Goal: Transaction & Acquisition: Purchase product/service

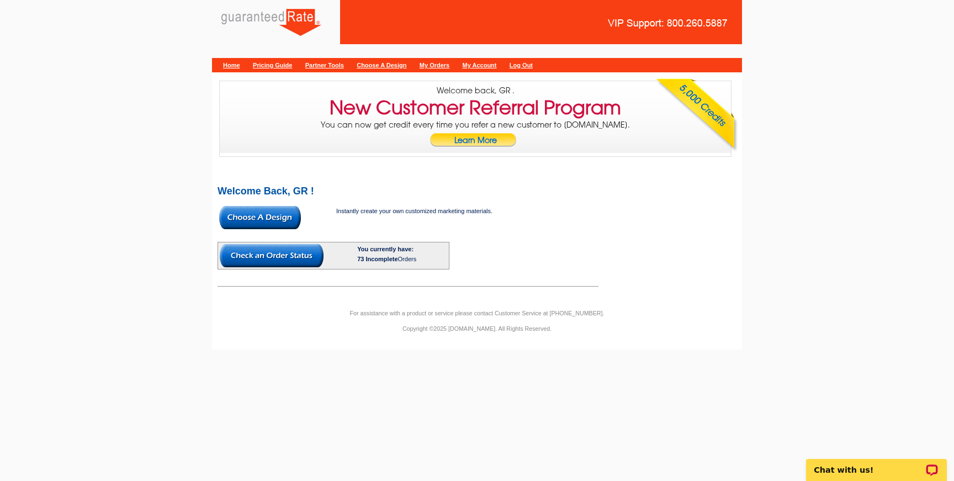
click at [230, 67] on link "Home" at bounding box center [231, 65] width 17 height 7
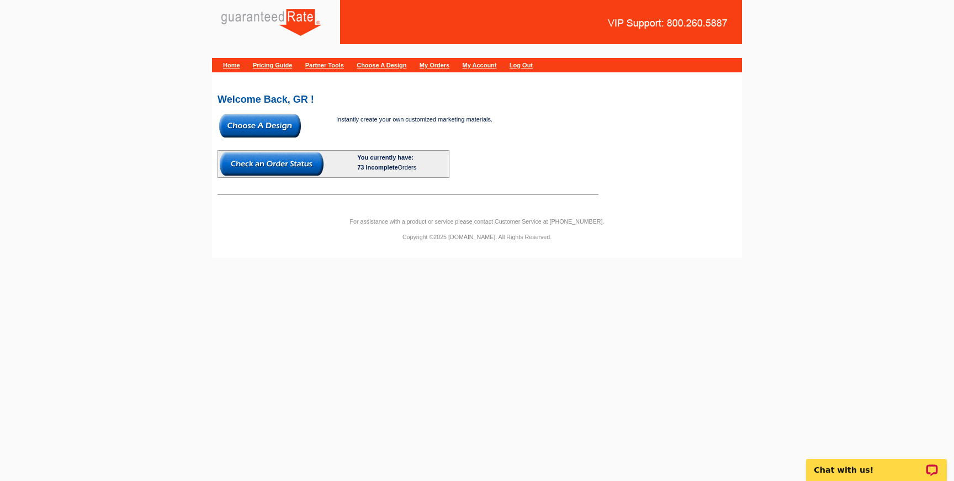
click at [260, 121] on img at bounding box center [260, 125] width 82 height 23
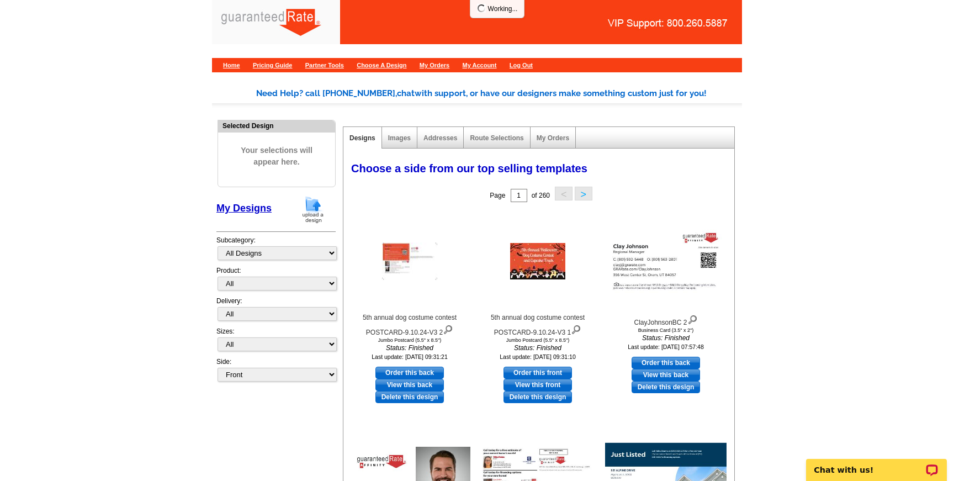
click at [314, 210] on img at bounding box center [313, 210] width 29 height 28
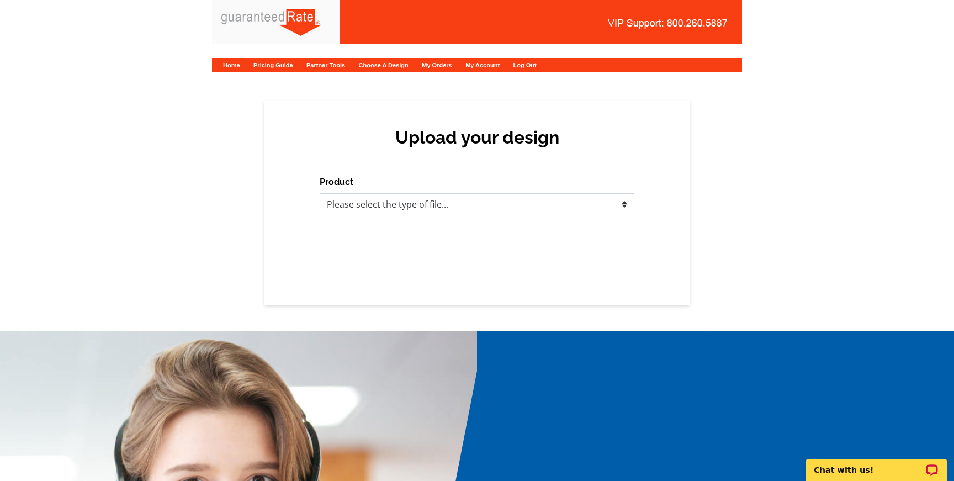
click at [382, 205] on select "Please select the type of file... Postcards Calendars Business Cards Letters an…" at bounding box center [477, 204] width 315 height 22
select select "3"
click at [320, 193] on select "Please select the type of file... Postcards Calendars Business Cards Letters an…" at bounding box center [477, 204] width 315 height 22
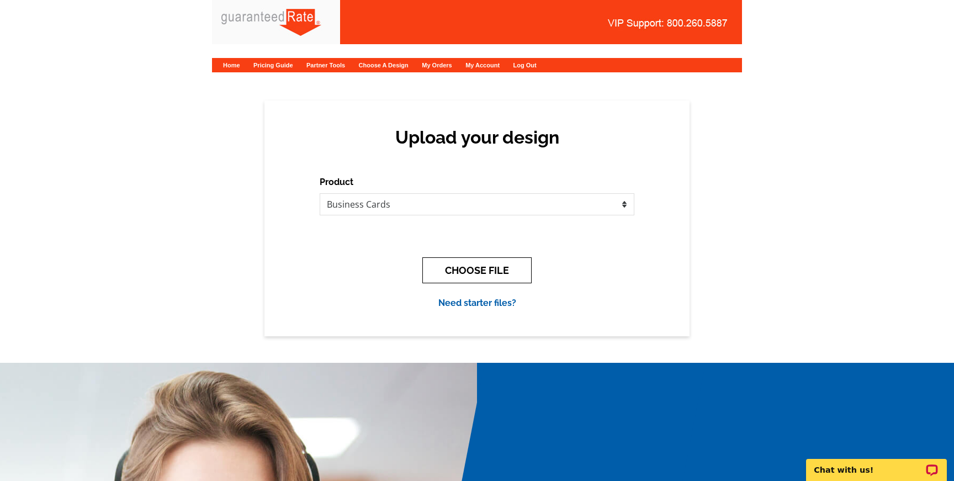
click at [466, 271] on button "CHOOSE FILE" at bounding box center [477, 270] width 109 height 26
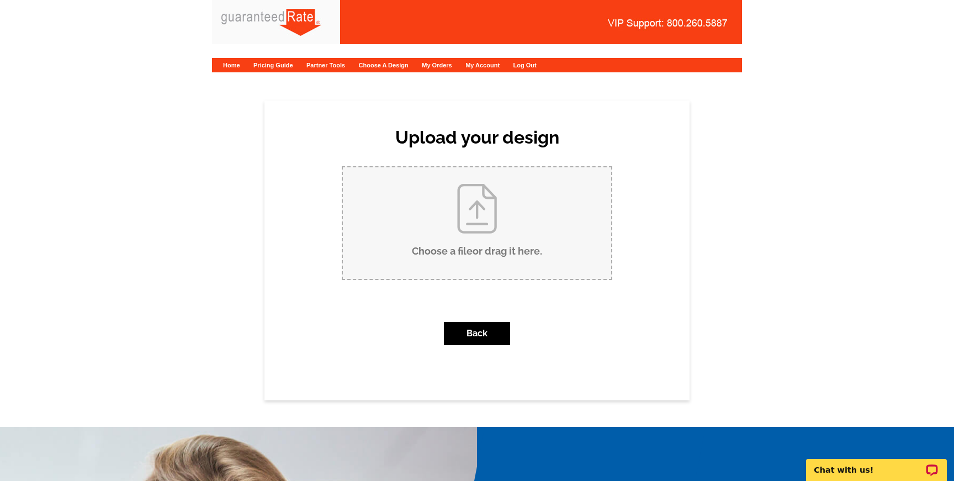
click at [468, 247] on input "Choose a file or drag it here ." at bounding box center [477, 223] width 268 height 112
type input "C:\fakepath\NicoleHarrison.pdf"
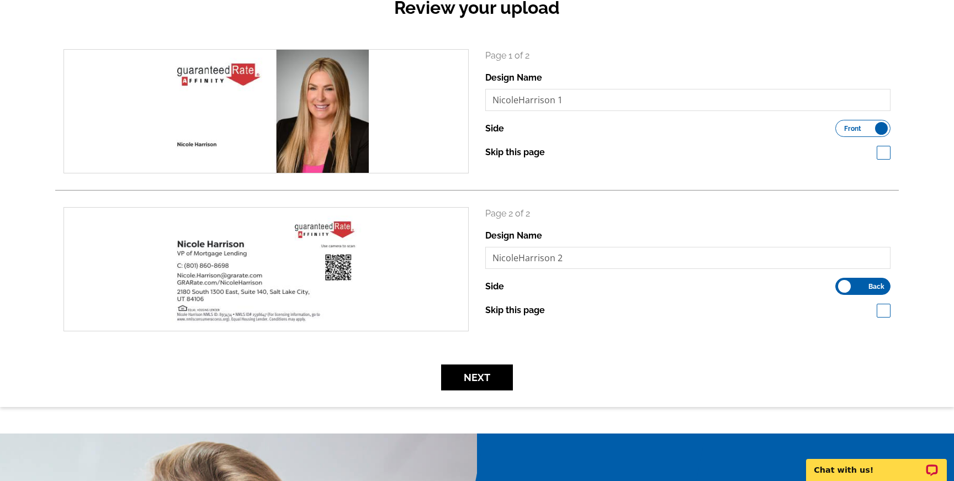
scroll to position [136, 0]
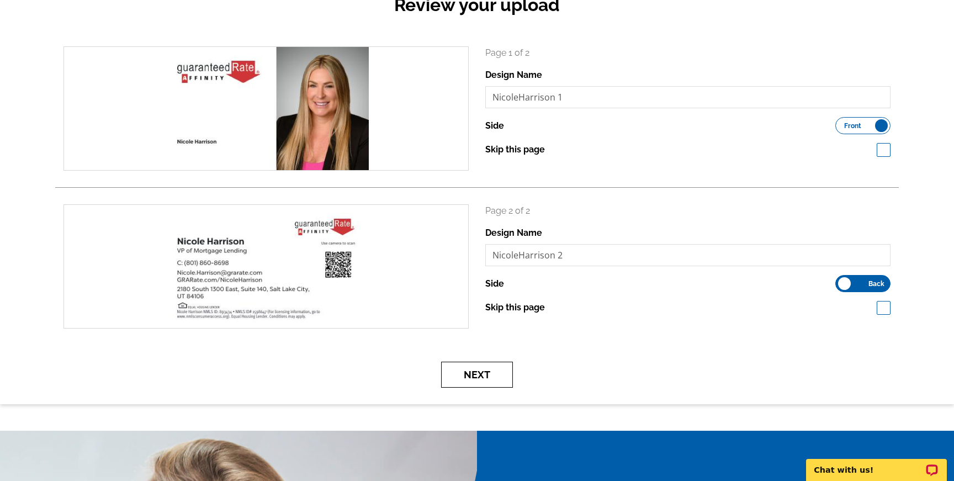
click at [474, 379] on button "Next" at bounding box center [477, 375] width 72 height 26
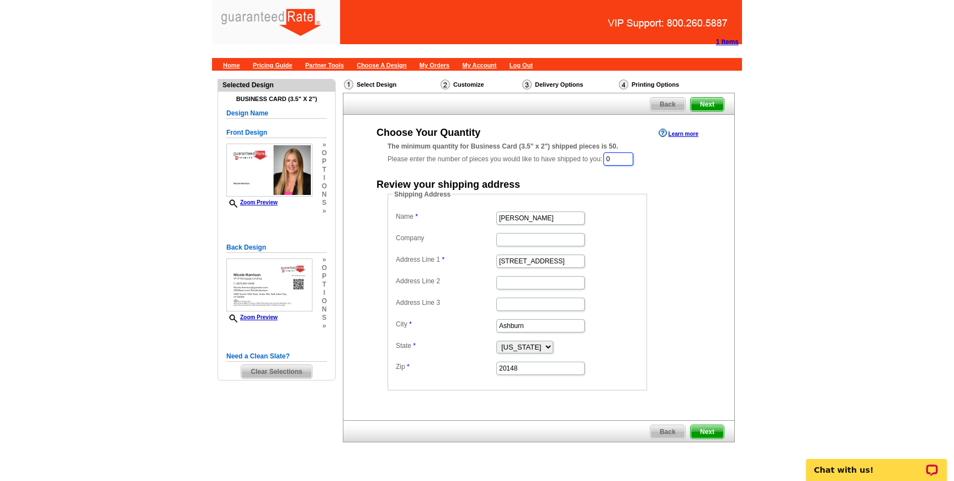
click at [620, 161] on input "0" at bounding box center [619, 158] width 30 height 13
type input "250"
click at [584, 207] on fieldset "Shipping Address Name Ron Tinschert Company Address Line 1 42570 Angel Wing Way…" at bounding box center [518, 291] width 260 height 201
drag, startPoint x: 551, startPoint y: 215, endPoint x: 453, endPoint y: 214, distance: 98.3
click at [453, 215] on dl "Name Ron Tinschert Company Address Line 1 42570 Angel Wing Way Address Line 2 A…" at bounding box center [517, 293] width 249 height 167
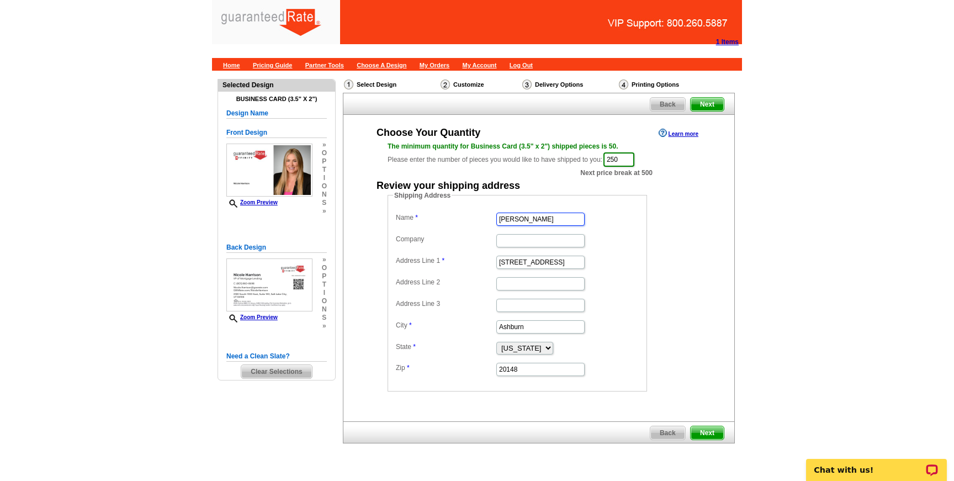
type input "[PERSON_NAME]"
click at [544, 261] on input "42570 Angel Wing Way" at bounding box center [541, 262] width 88 height 13
type input "42570 Angel Way"
click at [547, 262] on input "42570 Angel Way" at bounding box center [541, 262] width 88 height 13
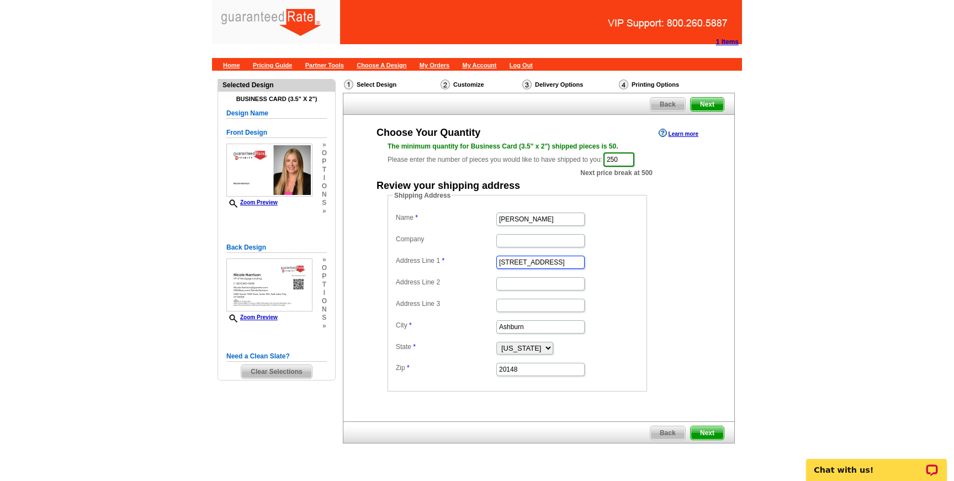
click at [547, 262] on input "42570 Angel Way" at bounding box center [541, 262] width 88 height 13
click at [536, 331] on input "Ashburn" at bounding box center [541, 326] width 88 height 13
click at [530, 371] on input "20148" at bounding box center [541, 369] width 88 height 13
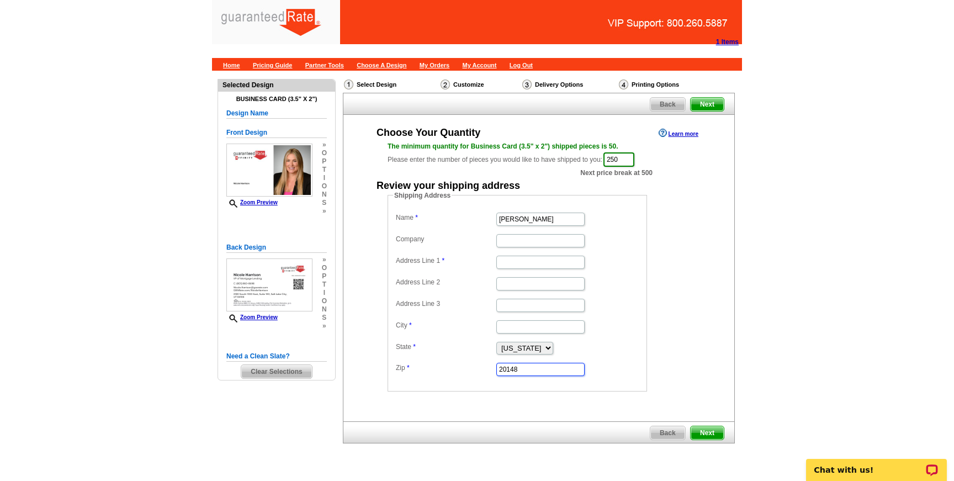
click at [530, 371] on input "20148" at bounding box center [541, 369] width 88 height 13
click at [529, 371] on input "20148" at bounding box center [541, 369] width 88 height 13
click at [529, 242] on input "Company" at bounding box center [541, 240] width 88 height 13
click at [666, 220] on dd "Shipping Address Name Nicole Harrison Company Address Line 1 Address Line 2 Add…" at bounding box center [535, 291] width 294 height 201
click at [522, 240] on input "Company" at bounding box center [541, 240] width 88 height 13
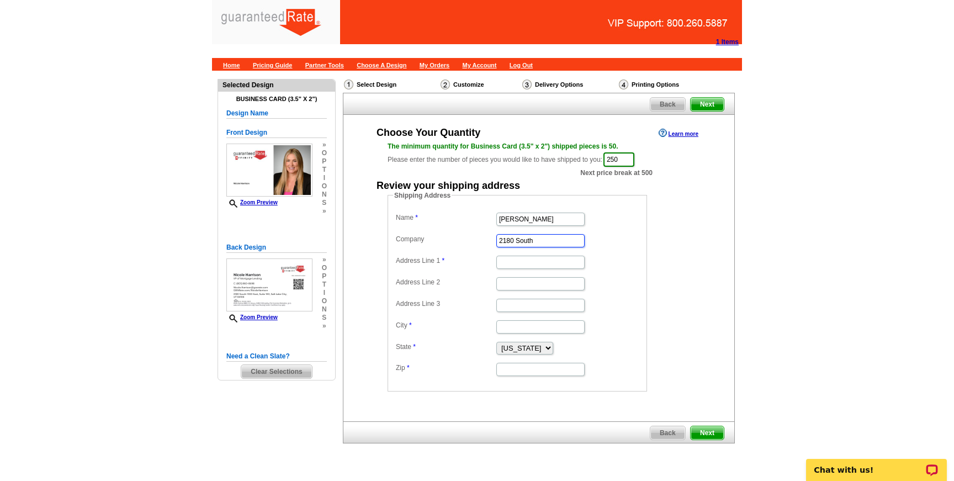
type input "2180 South"
click at [753, 329] on main "Need Help? call 800-260-5887, chat with support, or have our designers make som…" at bounding box center [477, 286] width 954 height 430
click at [521, 266] on input "Address Line 1" at bounding box center [541, 262] width 88 height 13
click at [817, 348] on main "Need Help? call 800-260-5887, chat with support, or have our designers make som…" at bounding box center [477, 286] width 954 height 430
click at [528, 328] on input "City" at bounding box center [541, 326] width 88 height 13
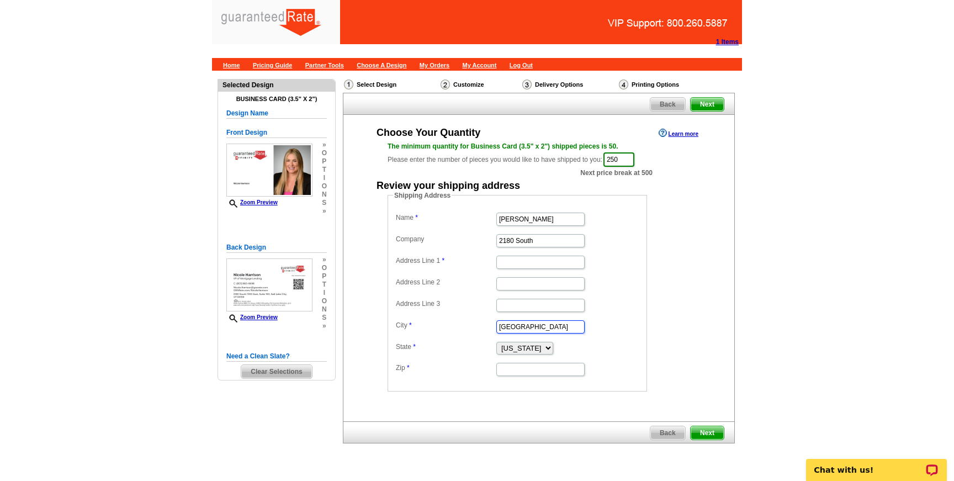
type input "Salt Lake City"
click at [732, 307] on div "Choose Your Quantity Learn more The minimum quantity for Business Card (3.5" x …" at bounding box center [539, 259] width 391 height 266
click at [553, 348] on select "Alabama Alaska Arizona Arkansas California Colorado Connecticut District of Col…" at bounding box center [525, 348] width 57 height 13
select select "UT"
click at [497, 342] on select "Alabama Alaska Arizona Arkansas California Colorado Connecticut District of Col…" at bounding box center [525, 348] width 57 height 13
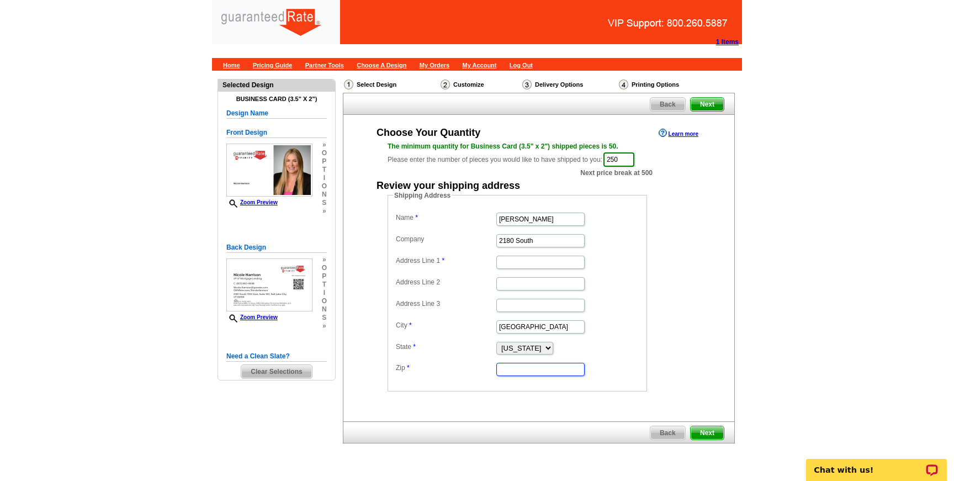
click at [536, 372] on input "Zip" at bounding box center [541, 369] width 88 height 13
type input "84106"
click at [550, 244] on input "2180 South" at bounding box center [541, 240] width 88 height 13
type input "[STREET_ADDRESS]"
click at [543, 262] on input "Address Line 1" at bounding box center [541, 262] width 88 height 13
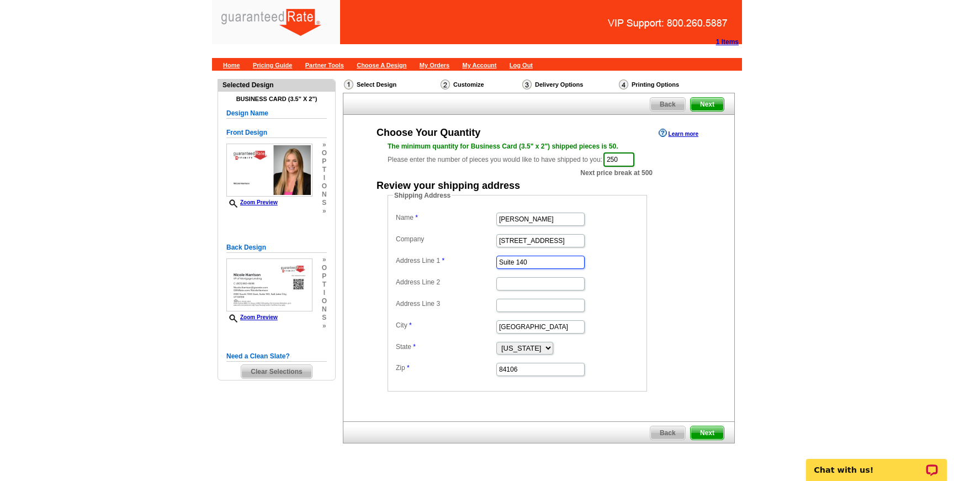
type input "Suite 140"
click at [731, 263] on div "Choose Your Quantity Learn more The minimum quantity for Business Card (3.5" x …" at bounding box center [539, 259] width 391 height 266
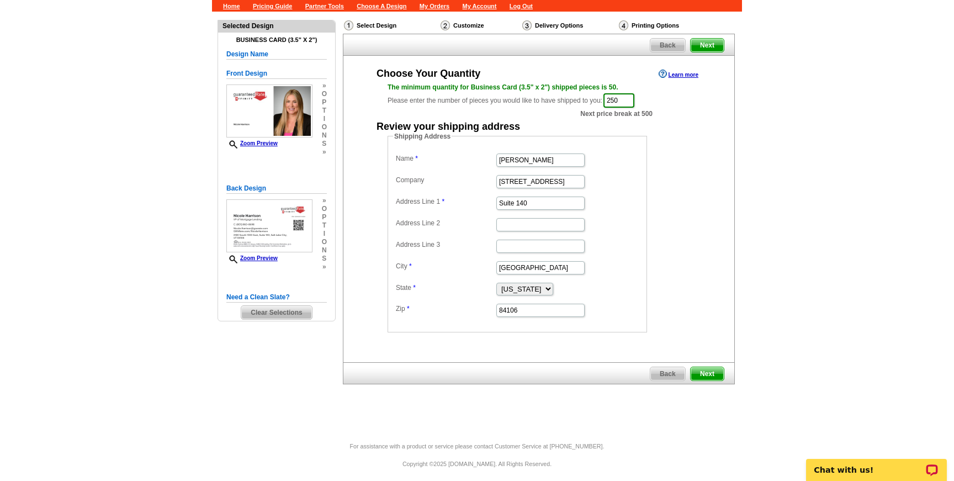
scroll to position [64, 0]
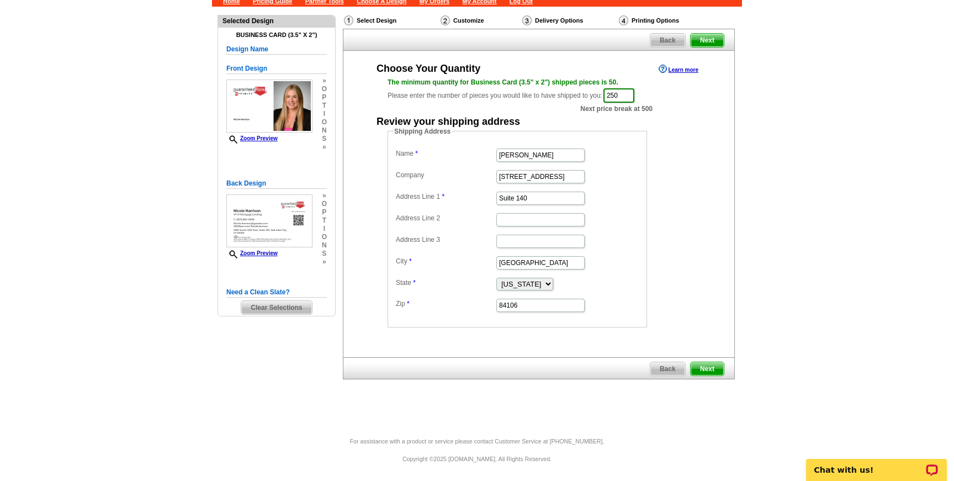
click at [716, 362] on span "Next" at bounding box center [707, 368] width 33 height 13
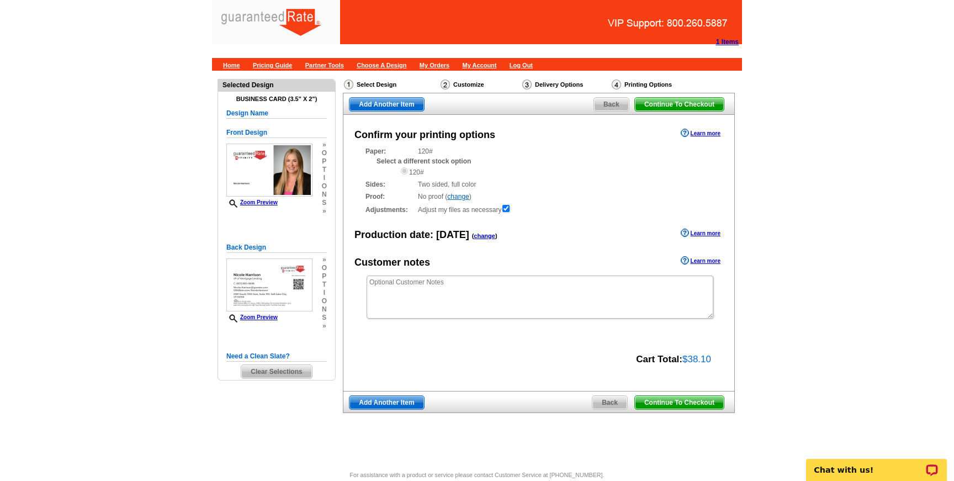
click at [700, 404] on span "Continue To Checkout" at bounding box center [679, 402] width 89 height 13
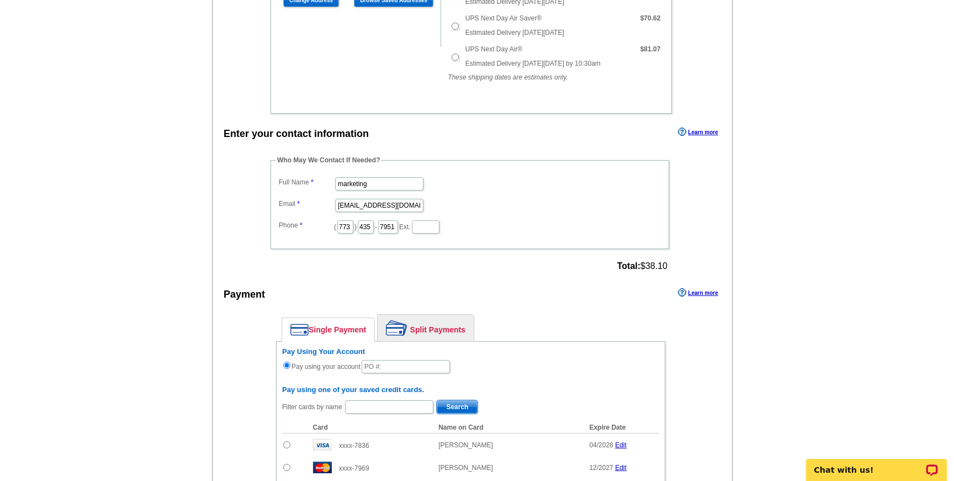
scroll to position [426, 0]
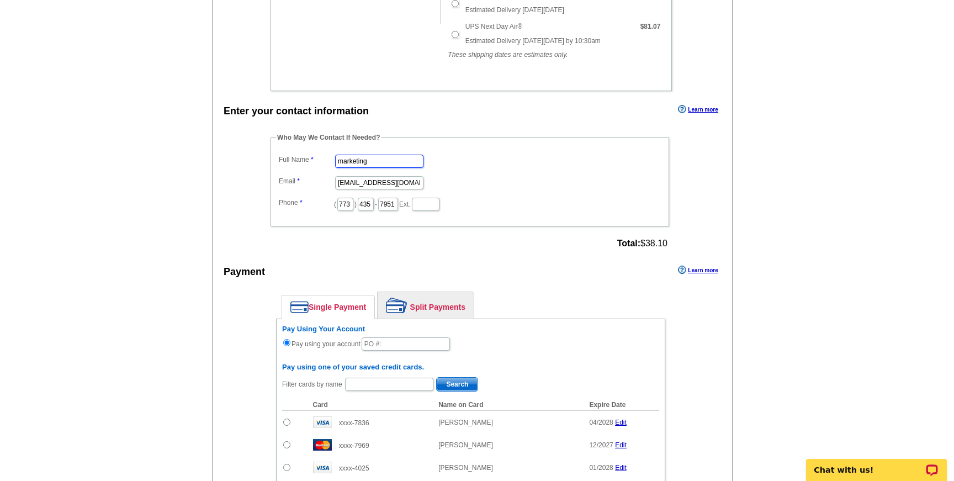
drag, startPoint x: 376, startPoint y: 161, endPoint x: 320, endPoint y: 161, distance: 55.8
click at [320, 161] on dl "Full Name marketing Email [EMAIL_ADDRESS][DOMAIN_NAME] Phone ( 773 ) 435 - 7951…" at bounding box center [470, 182] width 388 height 60
type input "[PERSON_NAME]"
drag, startPoint x: 367, startPoint y: 184, endPoint x: 302, endPoint y: 183, distance: 65.2
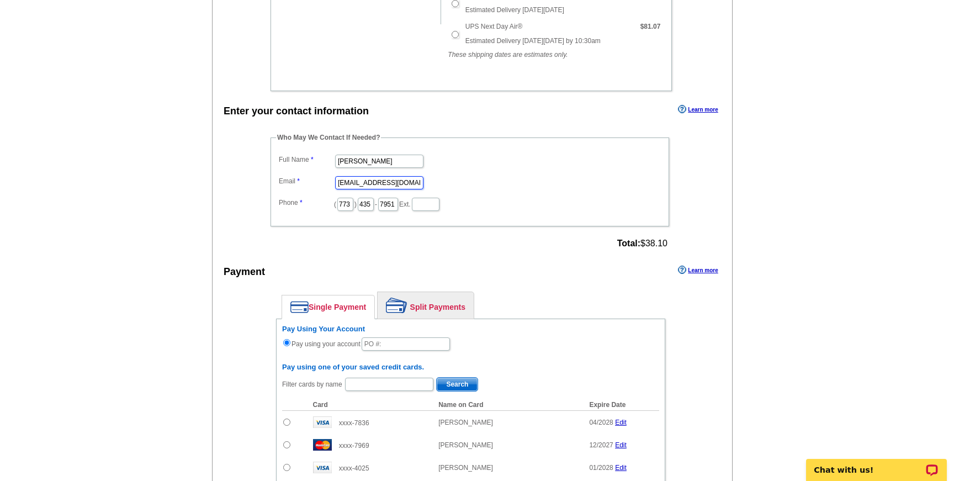
click at [302, 184] on dl "Full Name Lizzie Peterson Email marketing@grarate.com Phone ( 773 ) 435 - 7951 …" at bounding box center [470, 182] width 388 height 60
type input "[PERSON_NAME][EMAIL_ADDRESS][PERSON_NAME][DOMAIN_NAME]"
click at [344, 207] on input "773" at bounding box center [345, 204] width 16 height 13
click at [366, 202] on input "435" at bounding box center [366, 204] width 16 height 13
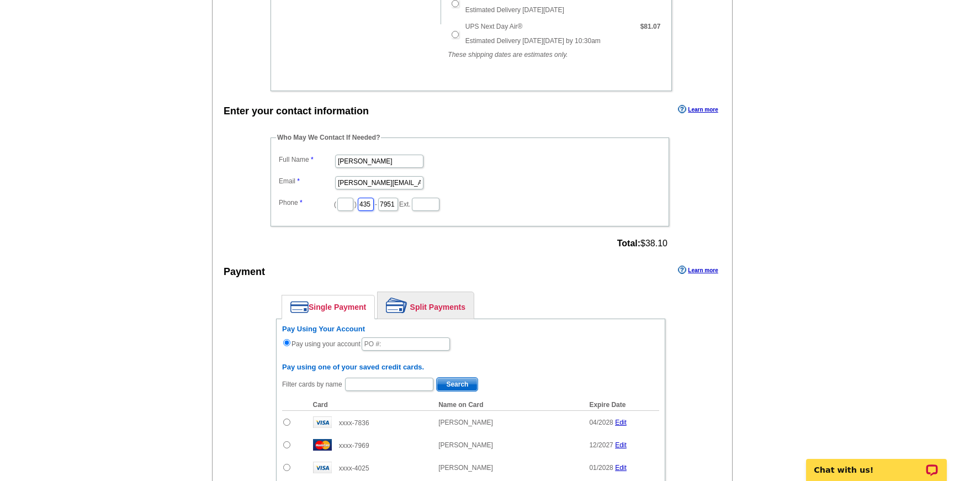
click at [366, 202] on input "435" at bounding box center [366, 204] width 16 height 13
click at [383, 207] on input "7951" at bounding box center [388, 204] width 20 height 13
click at [345, 207] on input "text" at bounding box center [345, 204] width 16 height 13
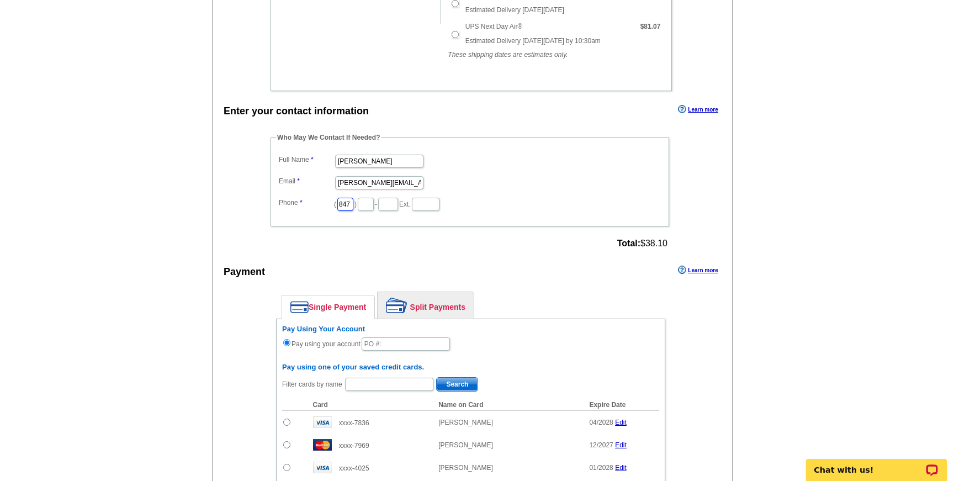
type input "847"
click at [363, 209] on input "text" at bounding box center [366, 204] width 16 height 13
type input "840"
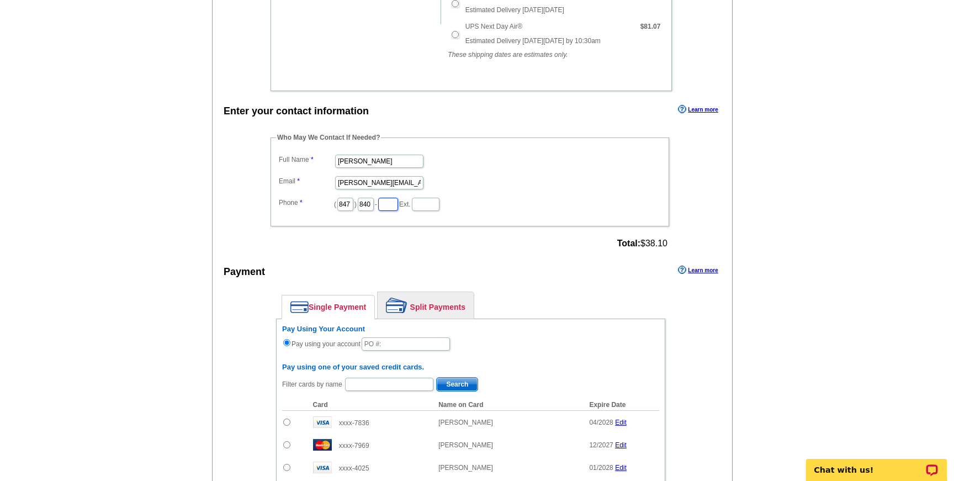
click at [385, 205] on input "text" at bounding box center [388, 204] width 20 height 13
type input "1170"
click at [516, 201] on dd "( 847 ) 840 - 1170 Ext." at bounding box center [470, 203] width 388 height 17
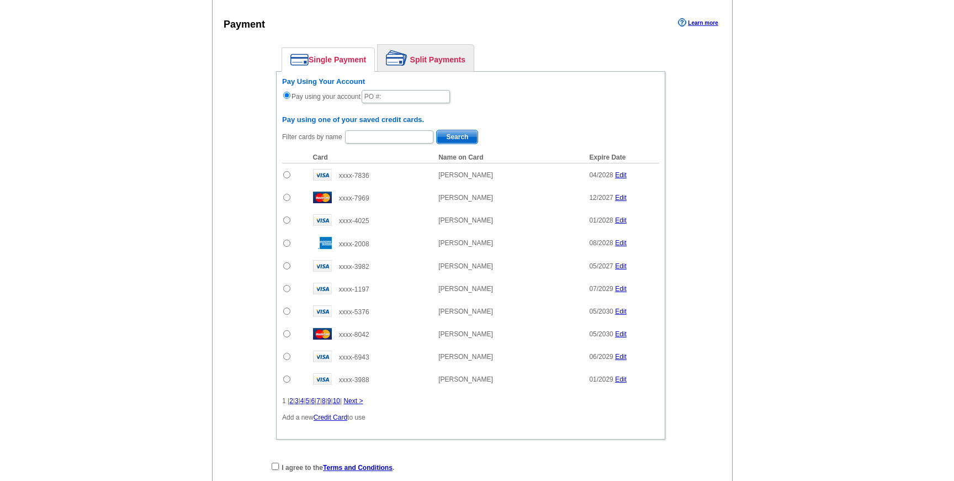
scroll to position [670, 0]
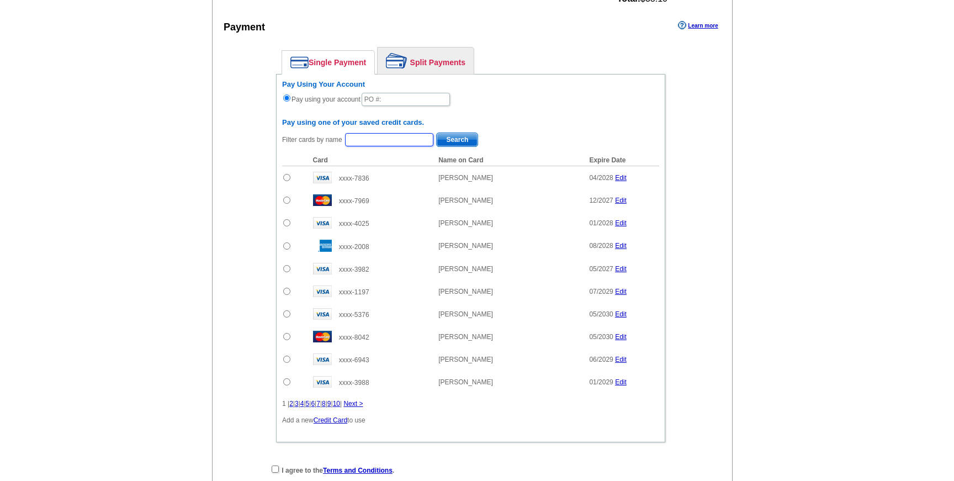
click at [387, 134] on input "text" at bounding box center [389, 139] width 88 height 13
type input "100125-LP146"
click at [436, 133] on button "Search" at bounding box center [457, 140] width 42 height 14
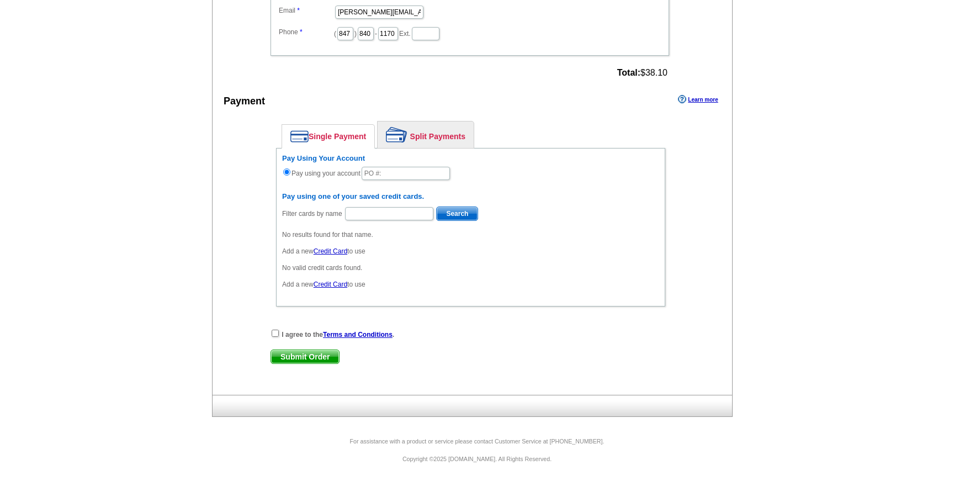
click at [399, 180] on div "Pay Using Your Account Pay using your account" at bounding box center [470, 167] width 377 height 27
click at [399, 176] on input "text" at bounding box center [406, 173] width 88 height 13
click at [552, 166] on div "Pay Using Your Account Pay using your account" at bounding box center [470, 167] width 377 height 27
click at [408, 175] on input "text" at bounding box center [406, 173] width 88 height 13
type input "100125-LP146"
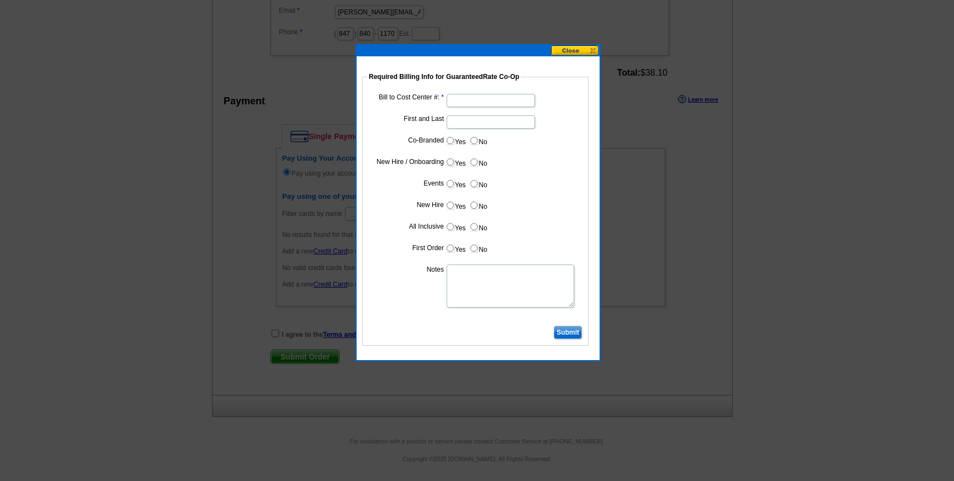
click at [480, 104] on input "Bill to Cost Center #:" at bounding box center [491, 100] width 88 height 13
type input "16378"
click at [552, 130] on dl "Bill to Cost Center #: 16378 First and Last Co-Branded Yes No Cost paid by cobr…" at bounding box center [475, 207] width 215 height 232
click at [575, 336] on input "Submit" at bounding box center [568, 332] width 28 height 13
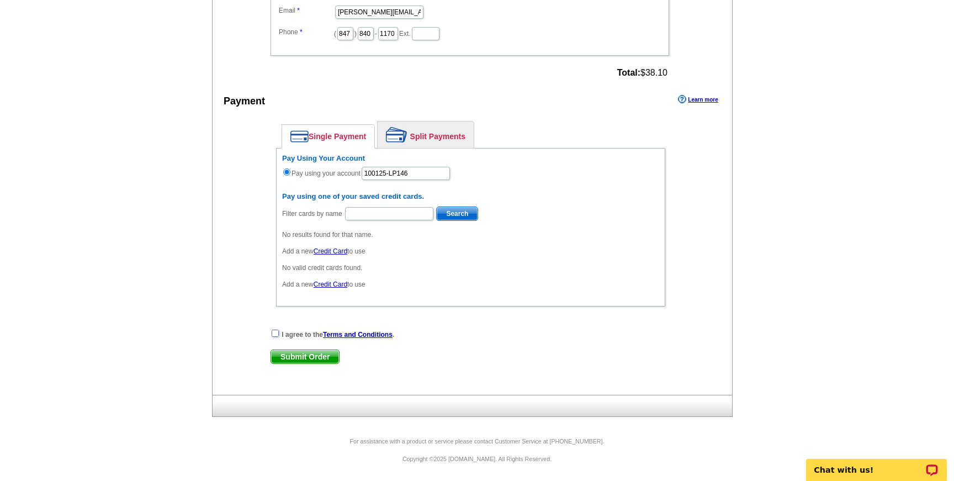
click at [278, 332] on input "checkbox" at bounding box center [275, 333] width 7 height 7
checkbox input "true"
click at [294, 353] on span "Submit Order" at bounding box center [305, 356] width 68 height 13
